Goal: Information Seeking & Learning: Learn about a topic

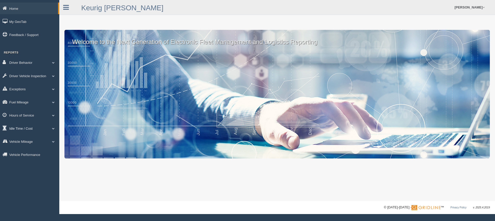
click at [52, 130] on span at bounding box center [53, 128] width 7 height 3
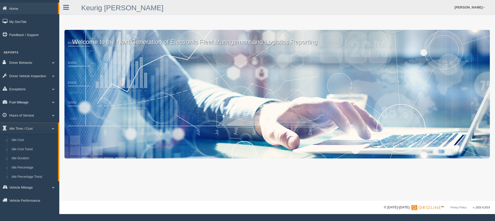
click at [33, 104] on link "Fuel Mileage" at bounding box center [29, 102] width 59 height 12
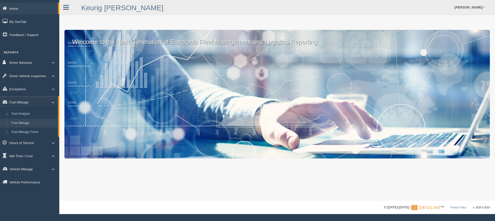
click at [27, 122] on link "Fuel Mileage" at bounding box center [33, 123] width 49 height 9
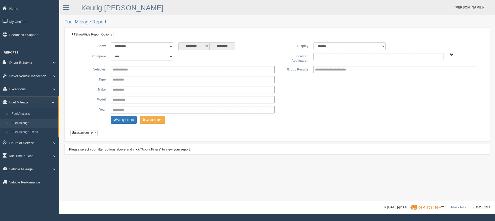
click at [332, 58] on input "text" at bounding box center [326, 56] width 22 height 6
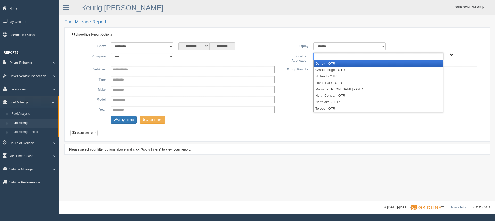
click at [331, 63] on li "Detroit - OTR" at bounding box center [378, 63] width 129 height 6
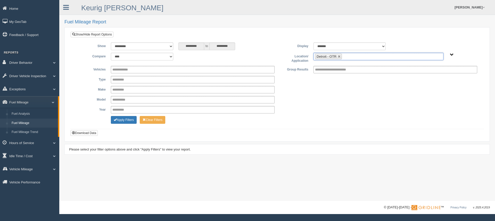
click at [346, 57] on input "text" at bounding box center [346, 56] width 6 height 6
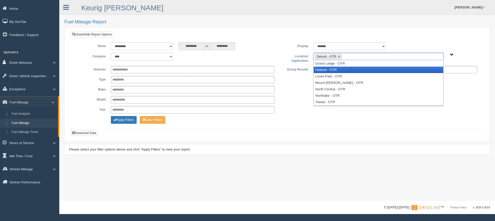
click at [337, 70] on li "Holland - OTR" at bounding box center [378, 70] width 129 height 6
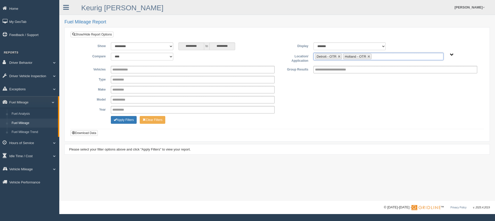
click at [376, 57] on input "text" at bounding box center [376, 56] width 6 height 6
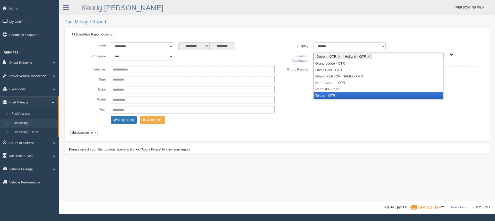
click at [330, 95] on li "Toledo - OTR" at bounding box center [378, 96] width 129 height 6
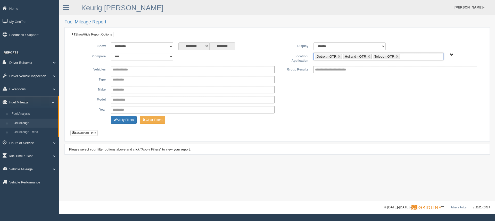
click at [408, 56] on ul "Detroit - OTR Holland - OTR Toledo - OTR" at bounding box center [378, 56] width 130 height 7
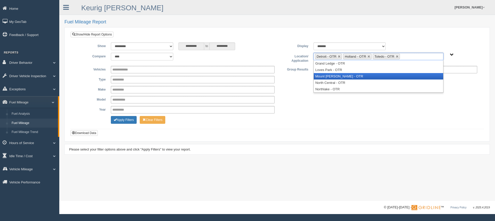
click at [332, 78] on li "Mount [PERSON_NAME] - OTR" at bounding box center [378, 76] width 129 height 6
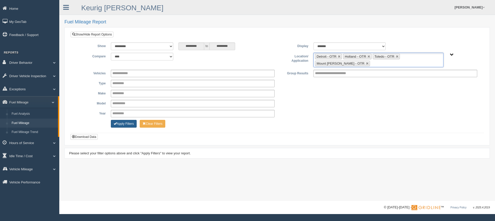
click at [129, 124] on button "Apply Filters" at bounding box center [124, 124] width 26 height 8
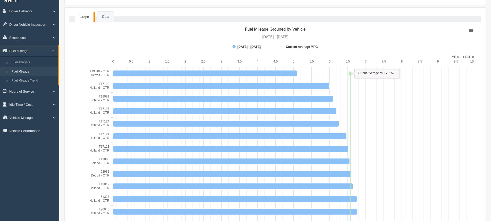
scroll to position [77, 0]
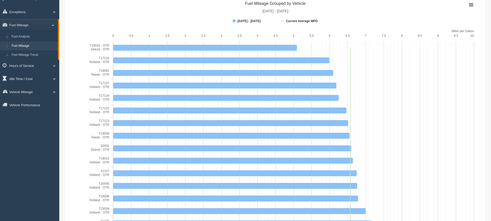
click at [28, 80] on link "Idle Time / Cost" at bounding box center [29, 79] width 59 height 12
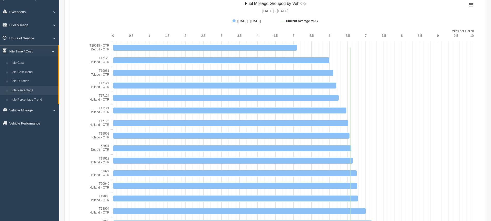
click at [28, 88] on link "Idle Percentage" at bounding box center [33, 90] width 49 height 9
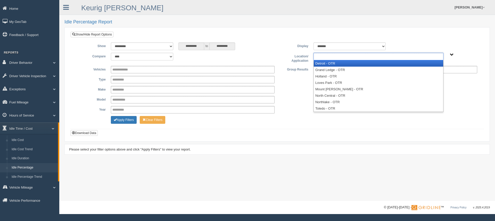
click at [339, 58] on ul at bounding box center [378, 56] width 130 height 7
click at [324, 64] on li "Detroit - OTR" at bounding box center [378, 63] width 129 height 6
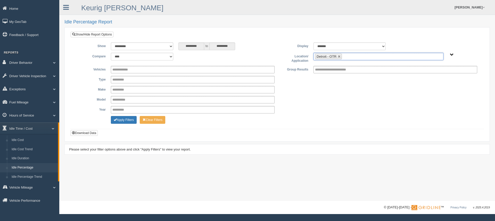
click at [359, 58] on ul "Detroit - OTR" at bounding box center [378, 56] width 130 height 7
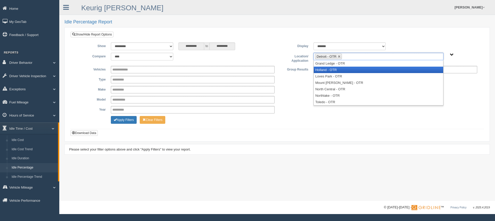
click at [342, 71] on li "Holland - OTR" at bounding box center [378, 70] width 129 height 6
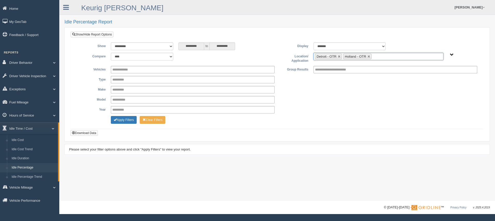
click at [383, 59] on ul "Detroit - OTR Holland - OTR" at bounding box center [378, 56] width 130 height 7
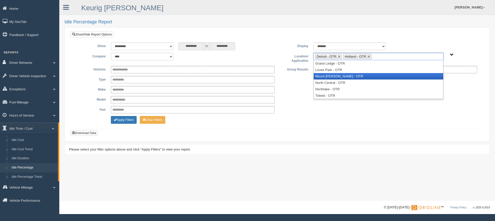
click at [354, 78] on li "Mount [PERSON_NAME] - OTR" at bounding box center [378, 76] width 129 height 6
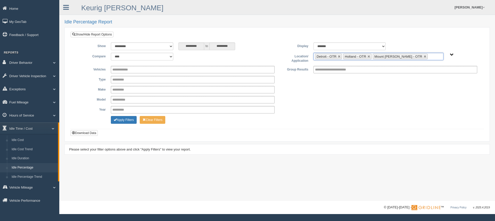
click at [429, 55] on input "text" at bounding box center [432, 56] width 6 height 6
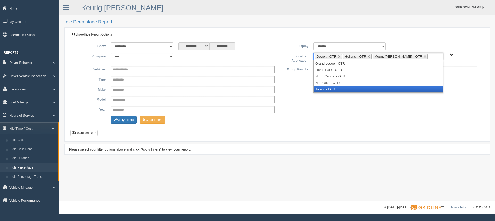
click at [353, 91] on li "Toledo - OTR" at bounding box center [378, 89] width 129 height 6
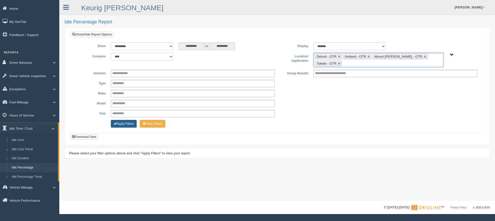
click at [129, 123] on button "Apply Filters" at bounding box center [124, 124] width 26 height 8
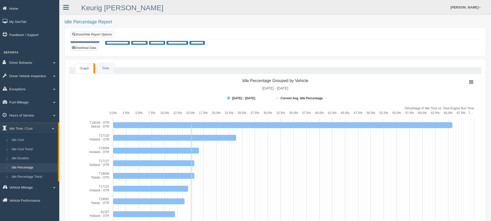
click at [24, 168] on link "Idle Percentage" at bounding box center [33, 167] width 49 height 9
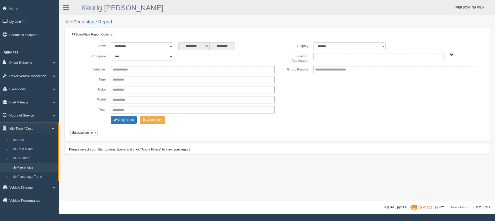
click at [335, 56] on input "text" at bounding box center [326, 56] width 22 height 6
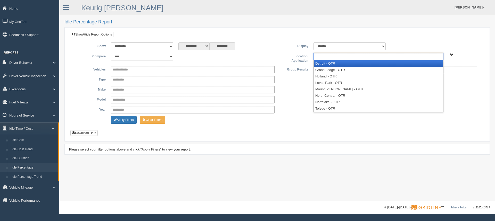
click at [324, 63] on li "Detroit - OTR" at bounding box center [378, 63] width 129 height 6
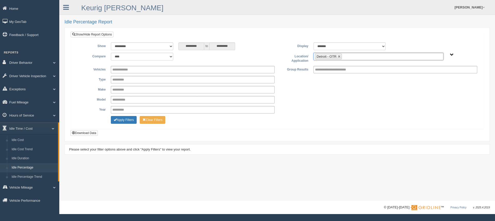
click at [354, 57] on ul "Detroit - OTR" at bounding box center [378, 56] width 130 height 7
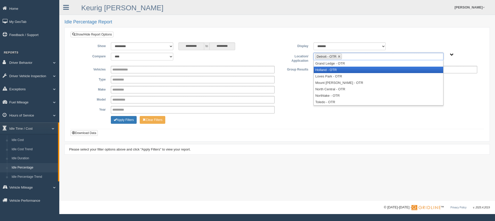
click at [331, 72] on li "Holland - OTR" at bounding box center [378, 70] width 129 height 6
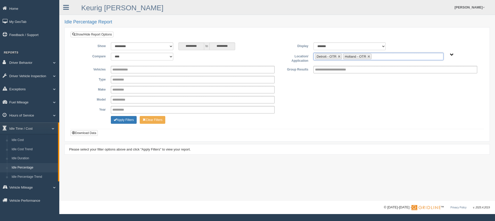
click at [381, 58] on ul "Detroit - OTR Holland - OTR" at bounding box center [378, 56] width 130 height 7
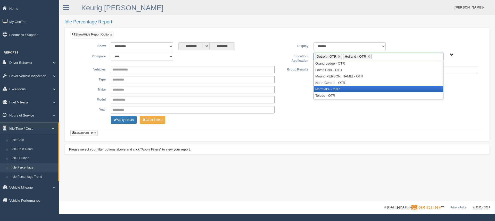
click at [337, 88] on li "Northlake - OTR" at bounding box center [378, 89] width 129 height 6
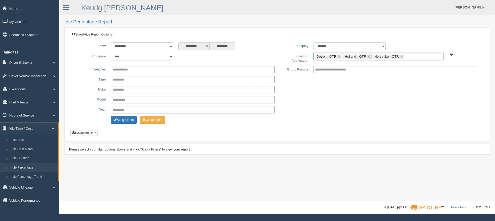
click at [403, 56] on li "Northlake - OTR" at bounding box center [388, 56] width 31 height 5
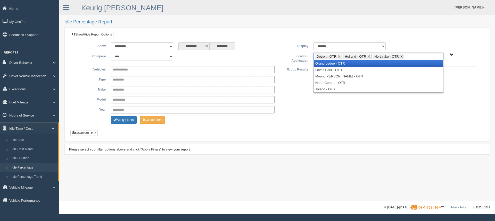
click at [401, 56] on link at bounding box center [401, 56] width 3 height 3
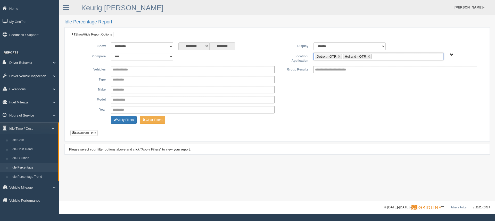
click at [401, 56] on ul "Detroit - OTR Holland - OTR" at bounding box center [378, 56] width 130 height 7
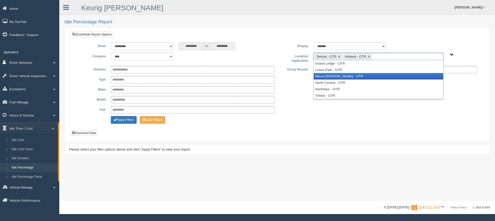
click at [336, 73] on li "Mount [PERSON_NAME] - OTR" at bounding box center [378, 76] width 129 height 6
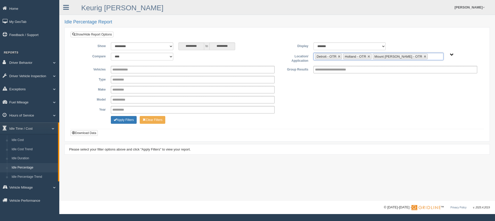
click at [420, 56] on ul "Detroit - OTR Holland - OTR Mount Morris - OTR" at bounding box center [378, 56] width 130 height 7
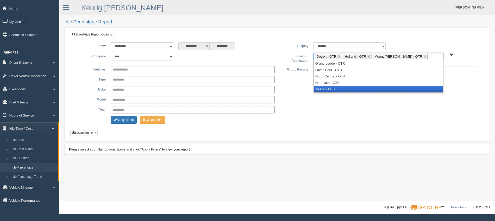
click at [344, 88] on li "Toledo - OTR" at bounding box center [378, 89] width 129 height 6
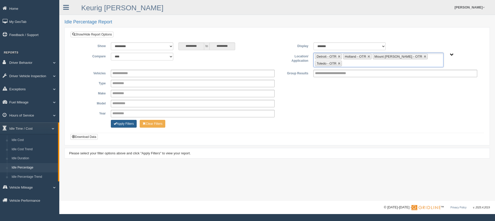
click at [126, 123] on button "Apply Filters" at bounding box center [124, 124] width 26 height 8
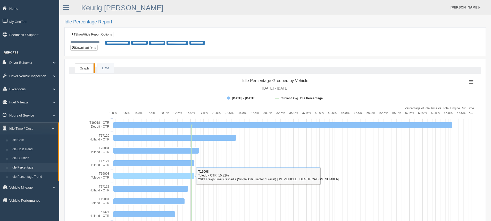
click at [128, 178] on rect at bounding box center [153, 176] width 81 height 6
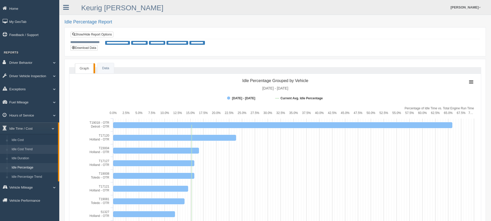
click at [22, 149] on link "Idle Cost Trend" at bounding box center [33, 149] width 49 height 9
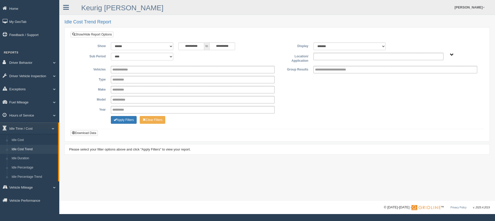
click at [318, 59] on input "text" at bounding box center [326, 56] width 22 height 6
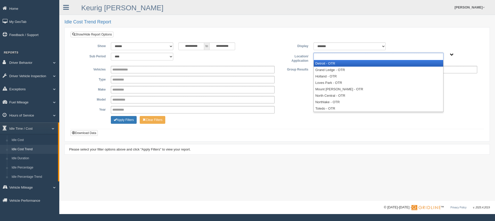
drag, startPoint x: 322, startPoint y: 64, endPoint x: 330, endPoint y: 64, distance: 8.3
click at [322, 64] on li "Detroit - OTR" at bounding box center [378, 63] width 129 height 6
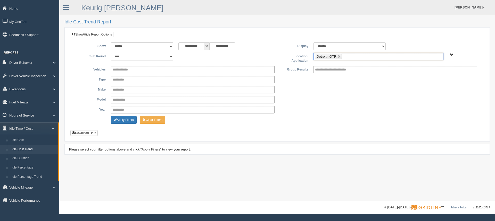
click at [351, 57] on ul "Detroit - OTR" at bounding box center [378, 56] width 130 height 7
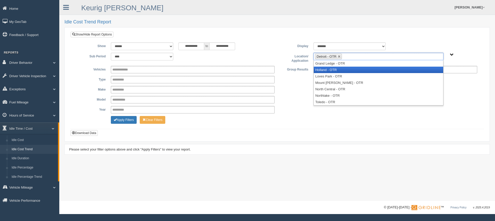
click at [333, 70] on li "Holland - OTR" at bounding box center [378, 70] width 129 height 6
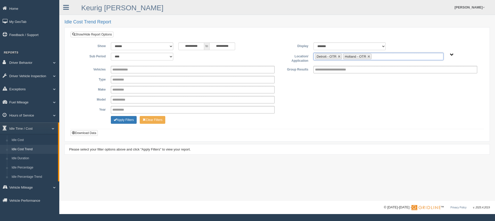
click at [378, 56] on input "text" at bounding box center [376, 56] width 6 height 6
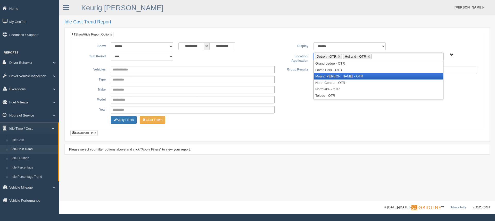
click at [335, 77] on li "Mount [PERSON_NAME] - OTR" at bounding box center [378, 76] width 129 height 6
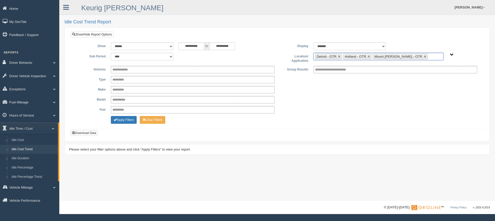
click at [429, 53] on input "text" at bounding box center [432, 56] width 6 height 6
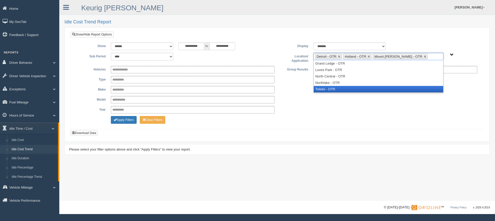
click at [346, 88] on li "Toledo - OTR" at bounding box center [378, 89] width 129 height 6
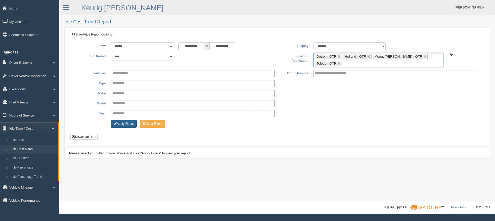
click at [127, 123] on button "Apply Filters" at bounding box center [124, 124] width 26 height 8
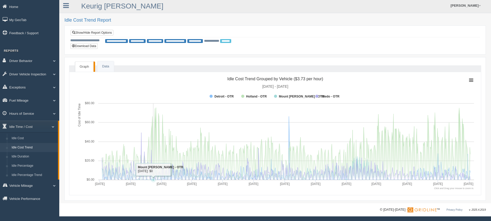
scroll to position [2, 0]
click at [107, 69] on link "Data" at bounding box center [105, 66] width 16 height 11
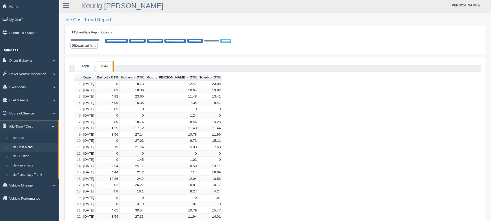
click at [84, 66] on link "Graph" at bounding box center [84, 66] width 19 height 11
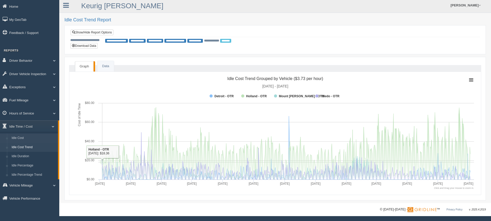
click at [27, 138] on link "Idle Cost" at bounding box center [33, 138] width 49 height 9
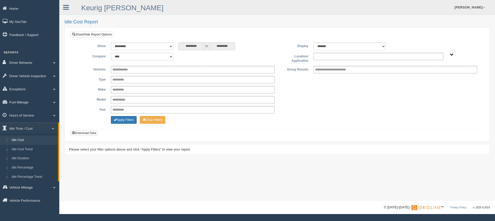
click at [323, 55] on input "text" at bounding box center [326, 56] width 22 height 6
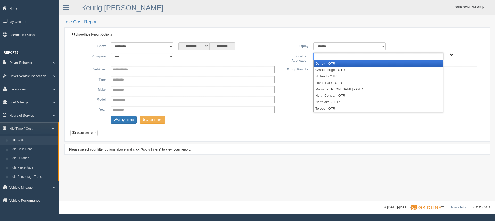
click at [326, 63] on li "Detroit - OTR" at bounding box center [378, 63] width 129 height 6
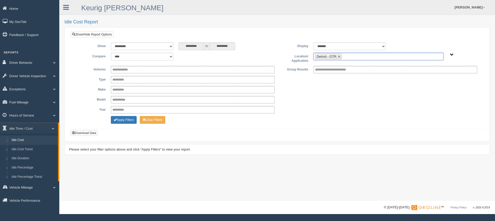
click at [357, 57] on ul "Detroit - OTR" at bounding box center [378, 56] width 130 height 7
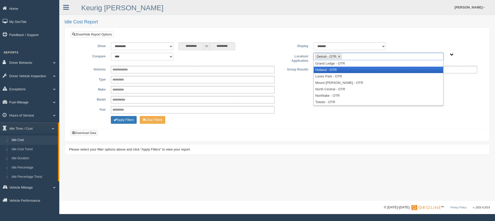
drag, startPoint x: 334, startPoint y: 70, endPoint x: 371, endPoint y: 63, distance: 37.9
click at [334, 70] on li "Holland - OTR" at bounding box center [378, 70] width 129 height 6
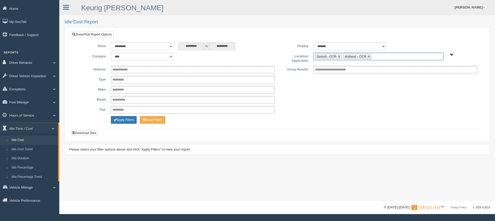
click at [382, 56] on ul "Detroit - OTR Holland - OTR" at bounding box center [378, 56] width 130 height 7
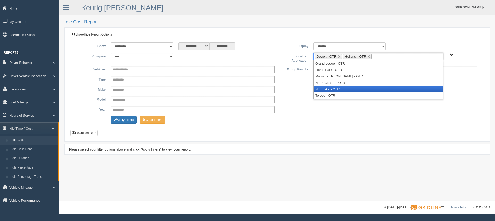
click at [337, 89] on li "Northlake - OTR" at bounding box center [378, 89] width 129 height 6
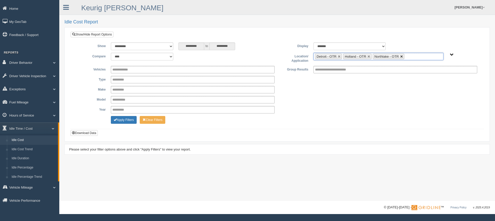
click at [401, 56] on link at bounding box center [401, 56] width 3 height 3
click at [383, 58] on ul "Detroit - OTR Holland - OTR" at bounding box center [378, 56] width 130 height 7
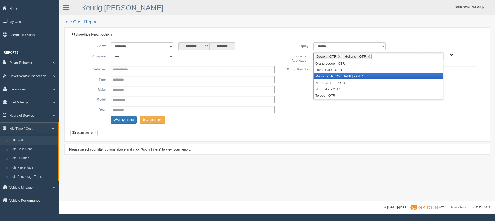
click at [336, 77] on li "Mount [PERSON_NAME] - OTR" at bounding box center [378, 76] width 129 height 6
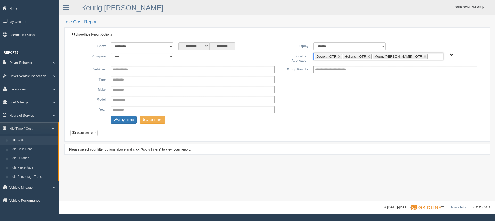
click at [422, 57] on ul "Detroit - OTR Holland - OTR Mount Morris - OTR" at bounding box center [378, 56] width 130 height 7
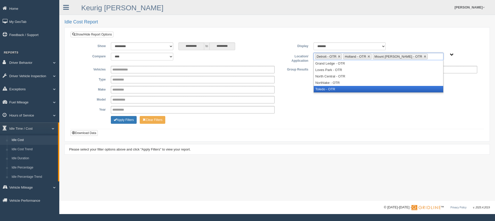
click at [345, 88] on li "Toledo - OTR" at bounding box center [378, 89] width 129 height 6
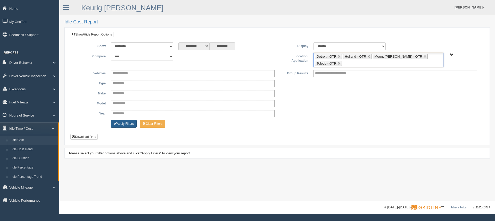
click at [124, 123] on button "Apply Filters" at bounding box center [124, 124] width 26 height 8
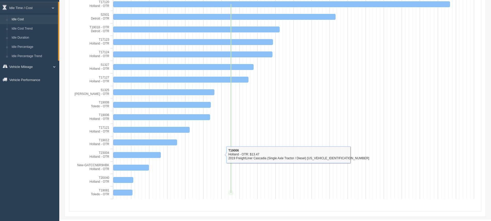
scroll to position [112, 0]
